Goal: Task Accomplishment & Management: Use online tool/utility

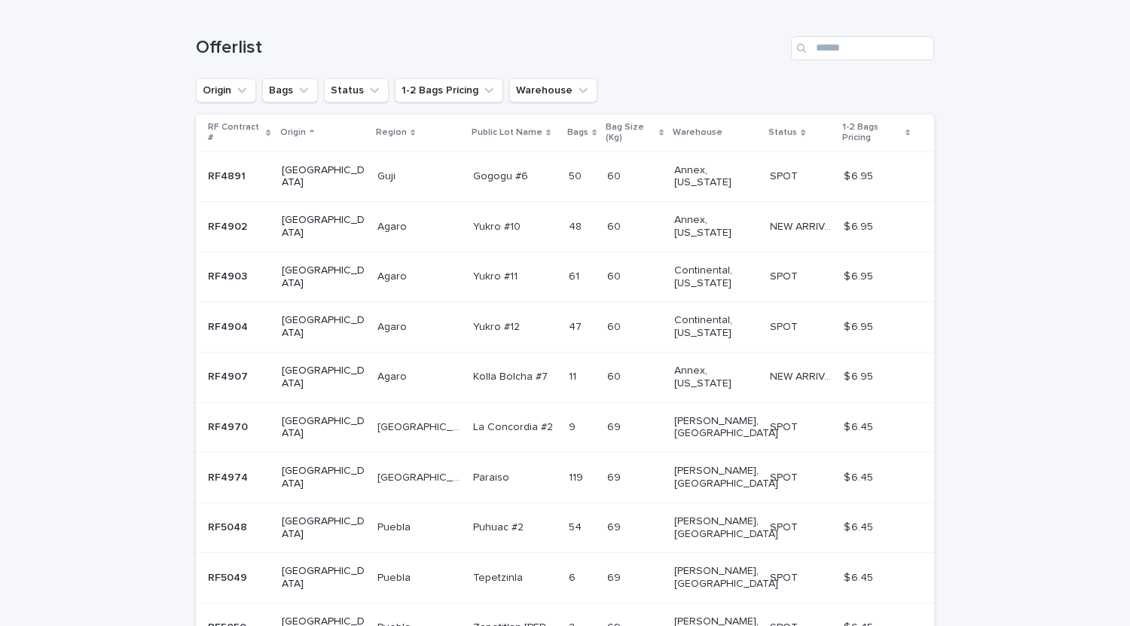
scroll to position [144, 0]
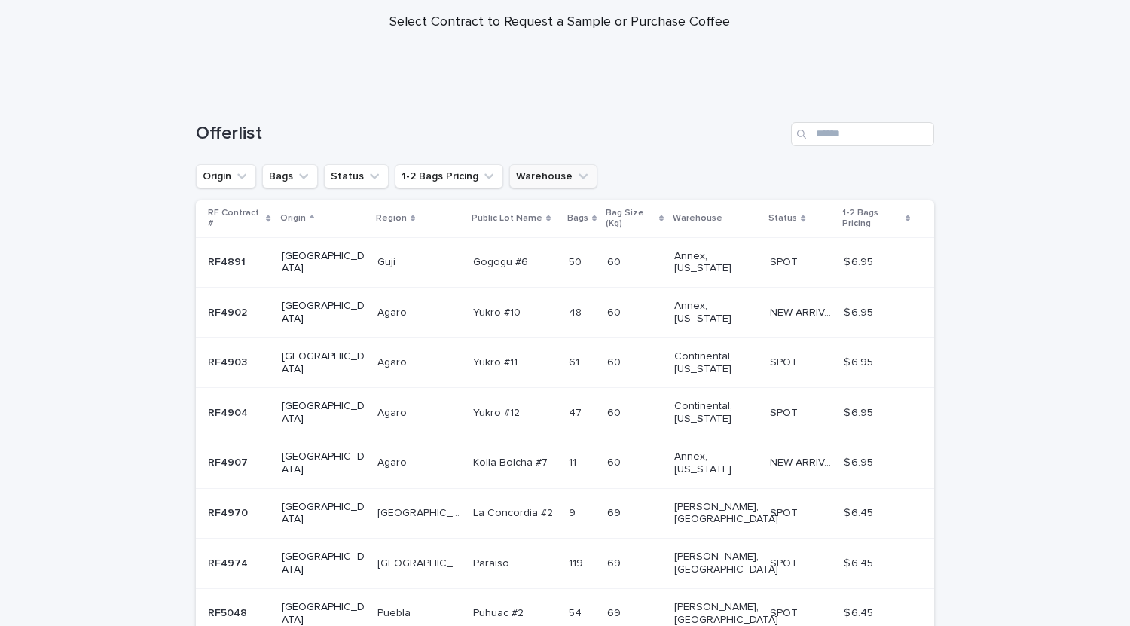
click at [542, 182] on button "Warehouse" at bounding box center [553, 176] width 88 height 24
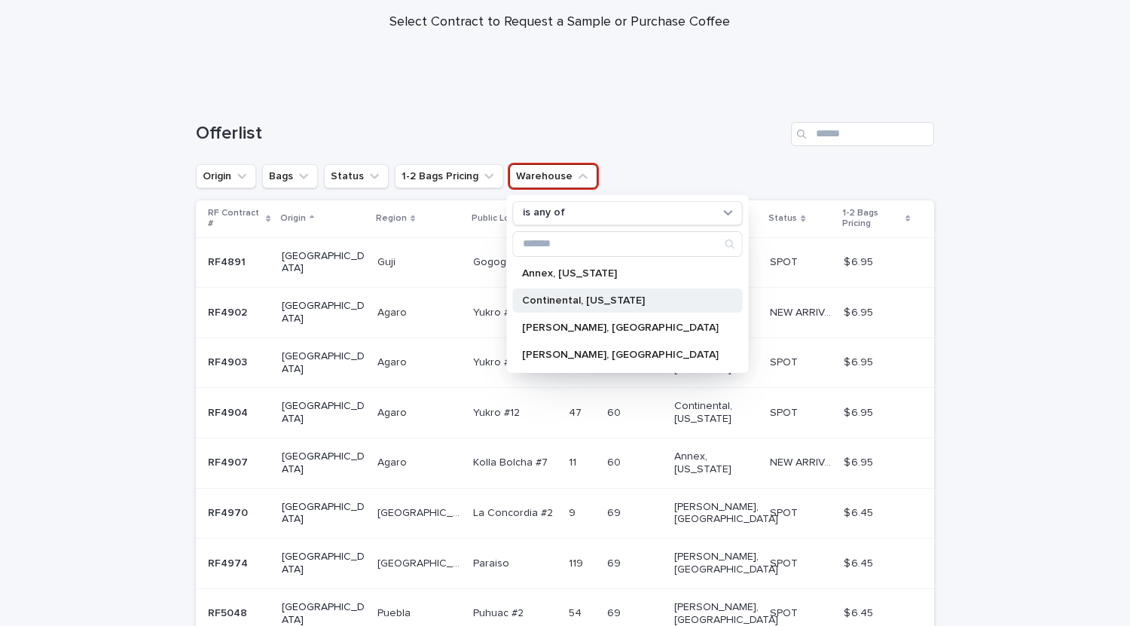
click at [562, 292] on div "Continental, [US_STATE]" at bounding box center [628, 301] width 230 height 24
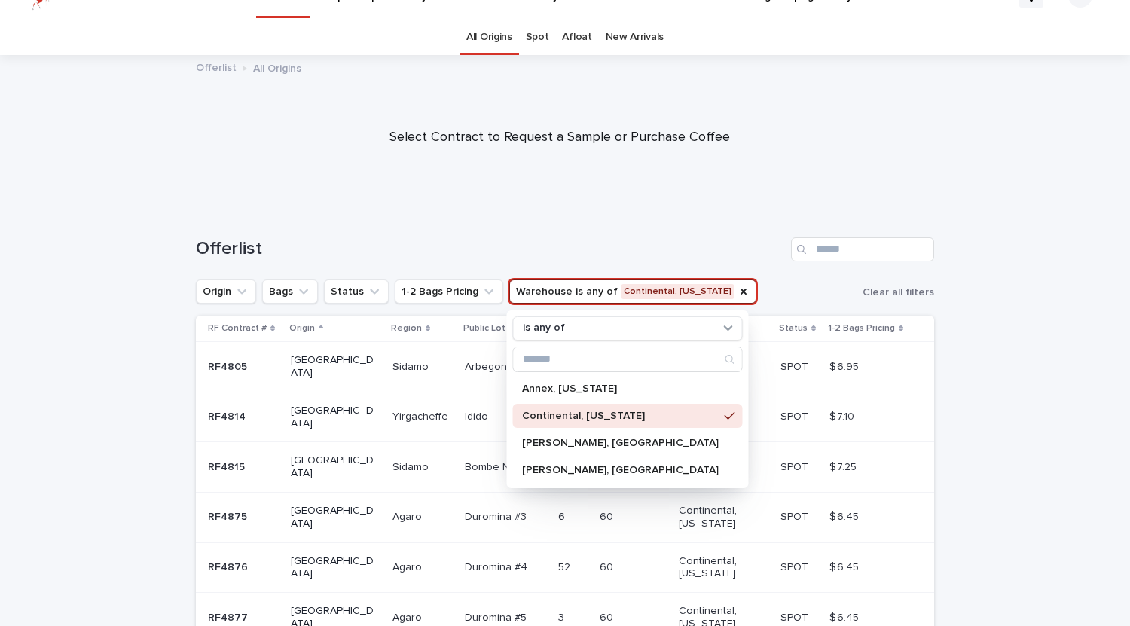
scroll to position [144, 0]
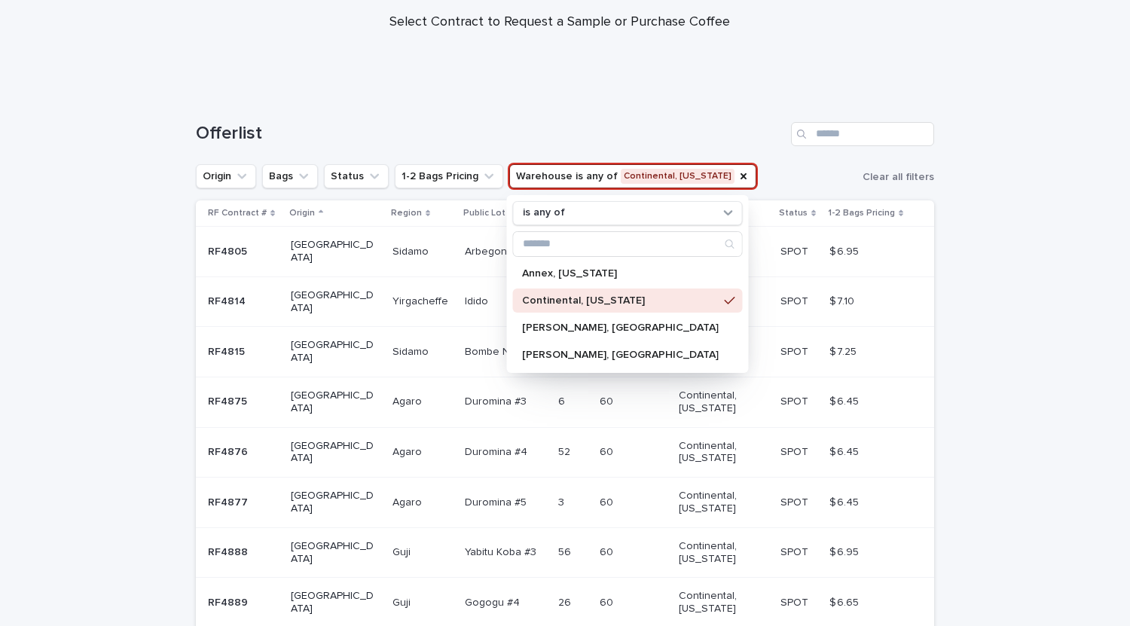
click at [994, 365] on div "Loading... Saving… Loading... Saving… Offerlist Origin Bags Status 1-2 Bags Pri…" at bounding box center [565, 474] width 1130 height 765
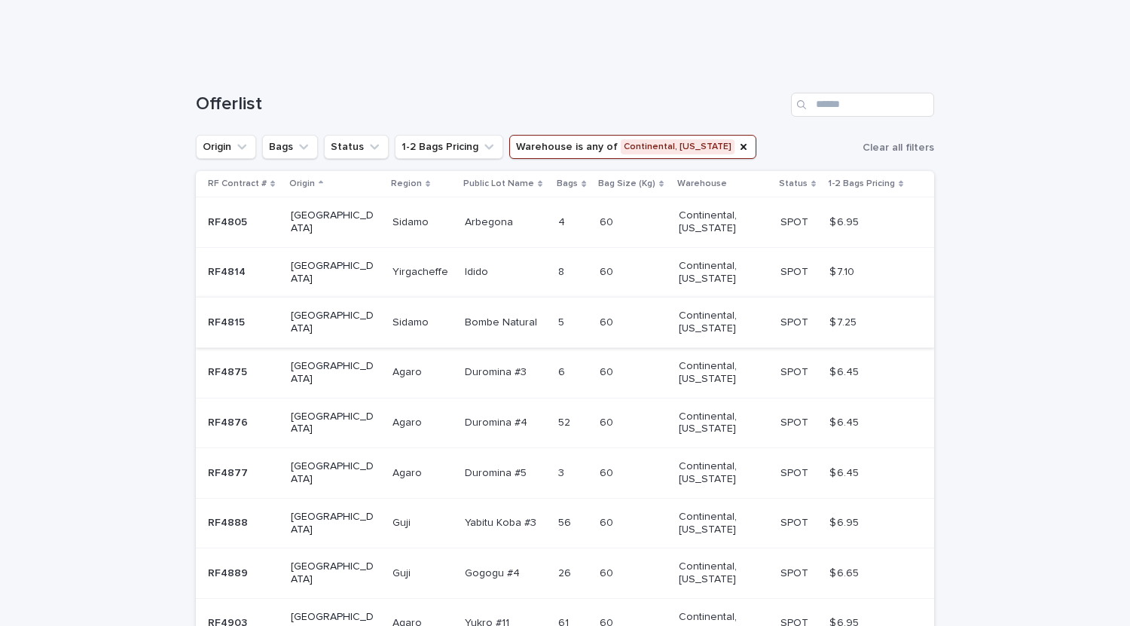
scroll to position [154, 0]
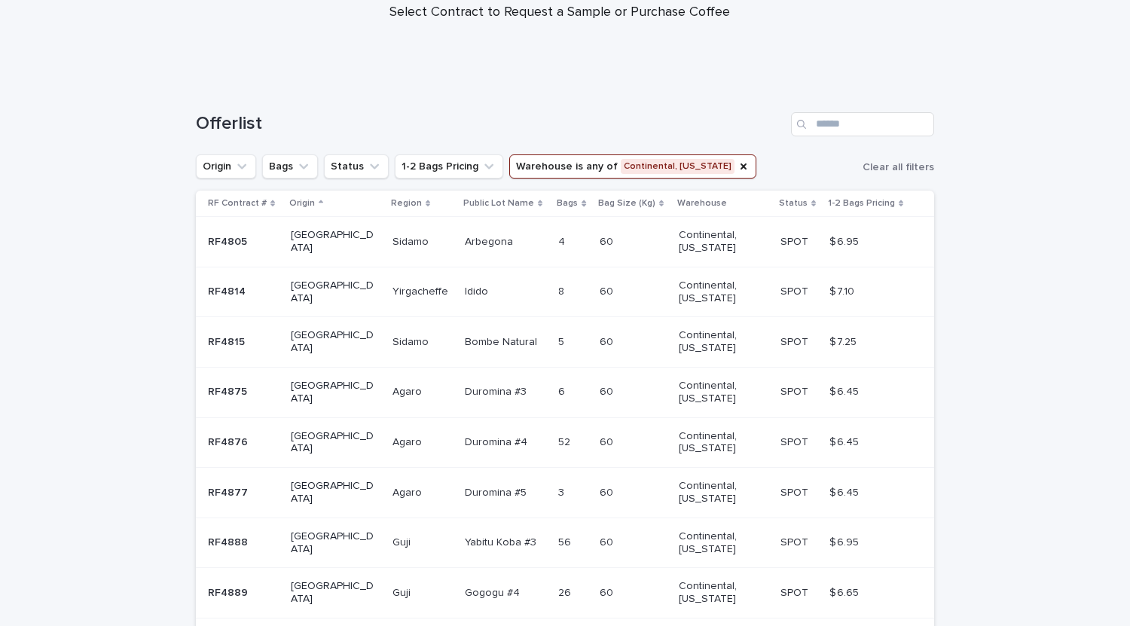
click at [393, 351] on div "[PERSON_NAME]" at bounding box center [423, 342] width 60 height 25
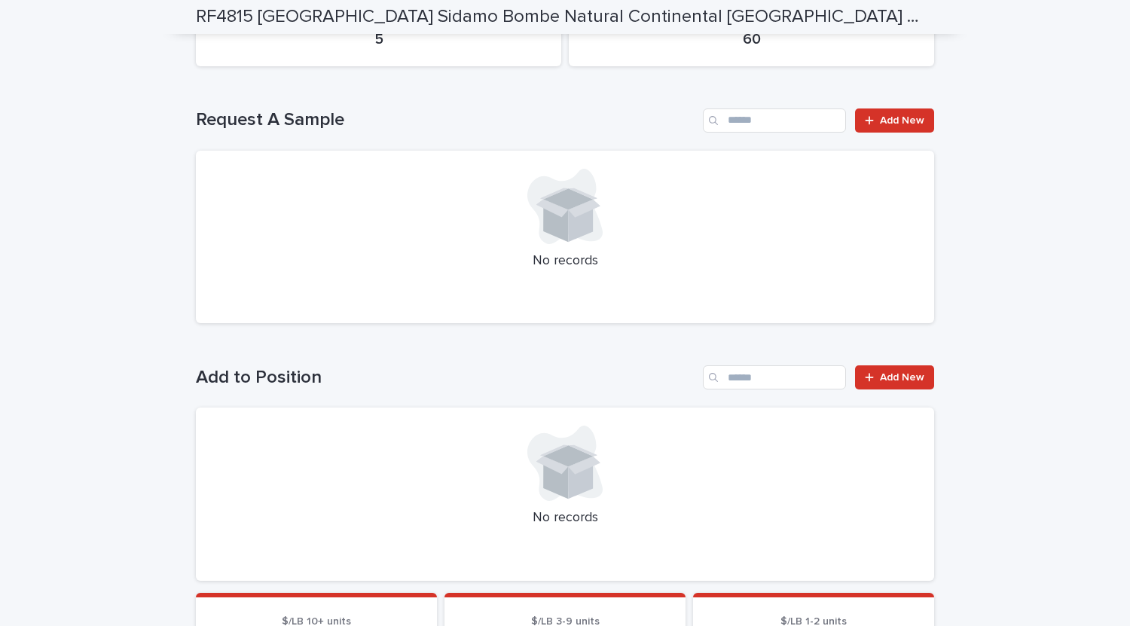
scroll to position [204, 0]
click at [894, 124] on span "Add New" at bounding box center [902, 121] width 44 height 11
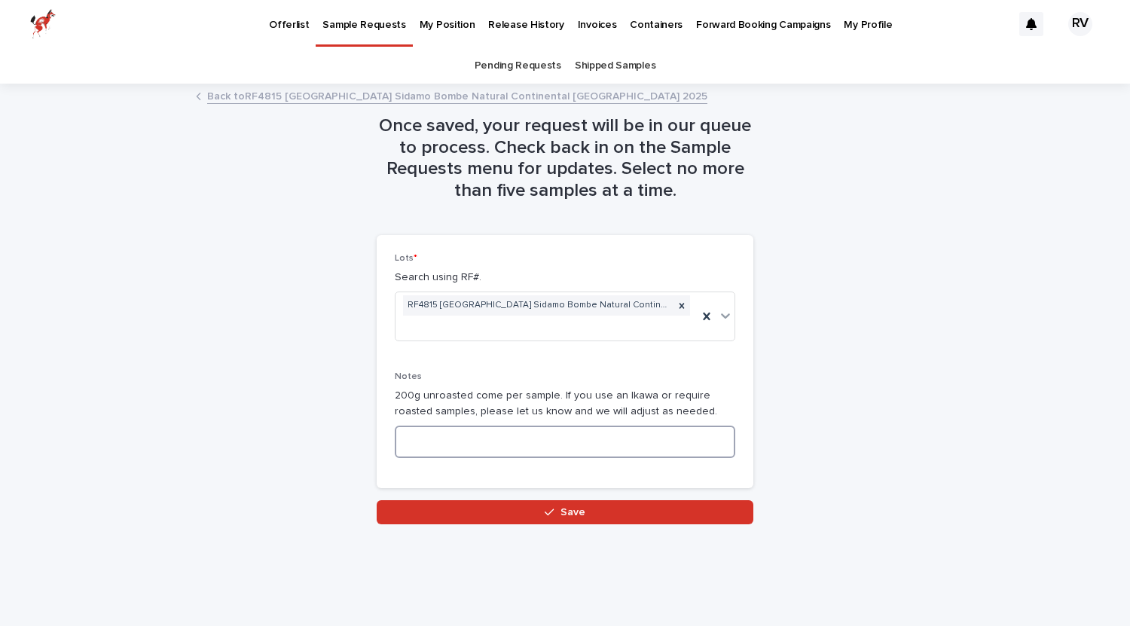
click at [493, 426] on textarea at bounding box center [565, 442] width 341 height 32
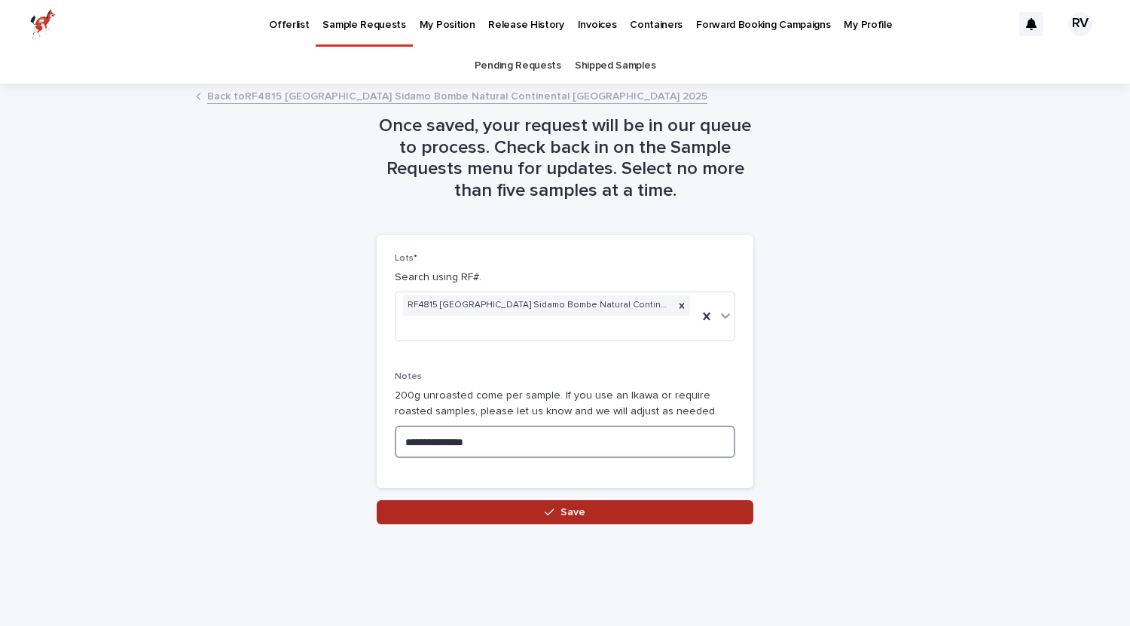
type textarea "**********"
click at [503, 500] on button "Save" at bounding box center [565, 512] width 377 height 24
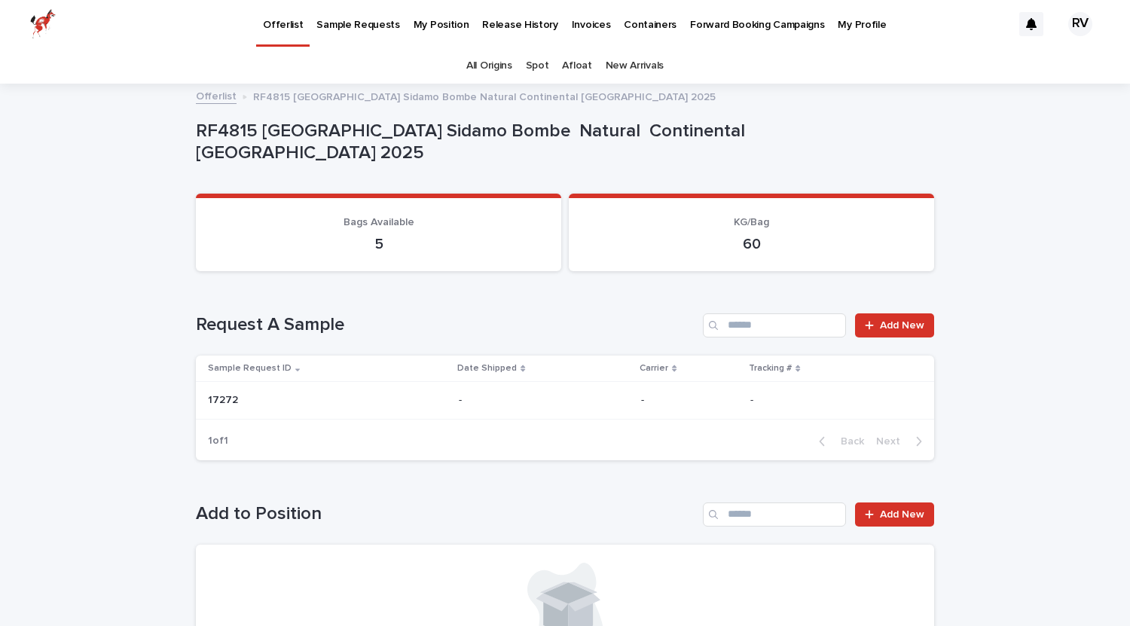
click at [356, 23] on p "Sample Requests" at bounding box center [357, 16] width 83 height 32
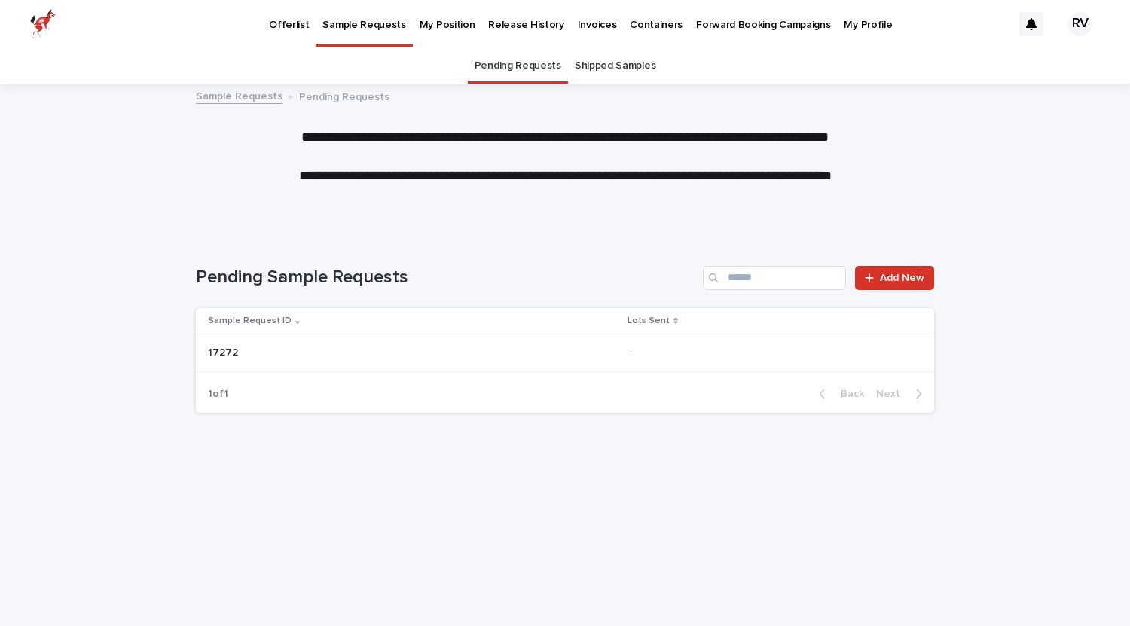
click at [250, 338] on td "17272 17272" at bounding box center [409, 353] width 427 height 38
